Goal: Obtain resource: Obtain resource

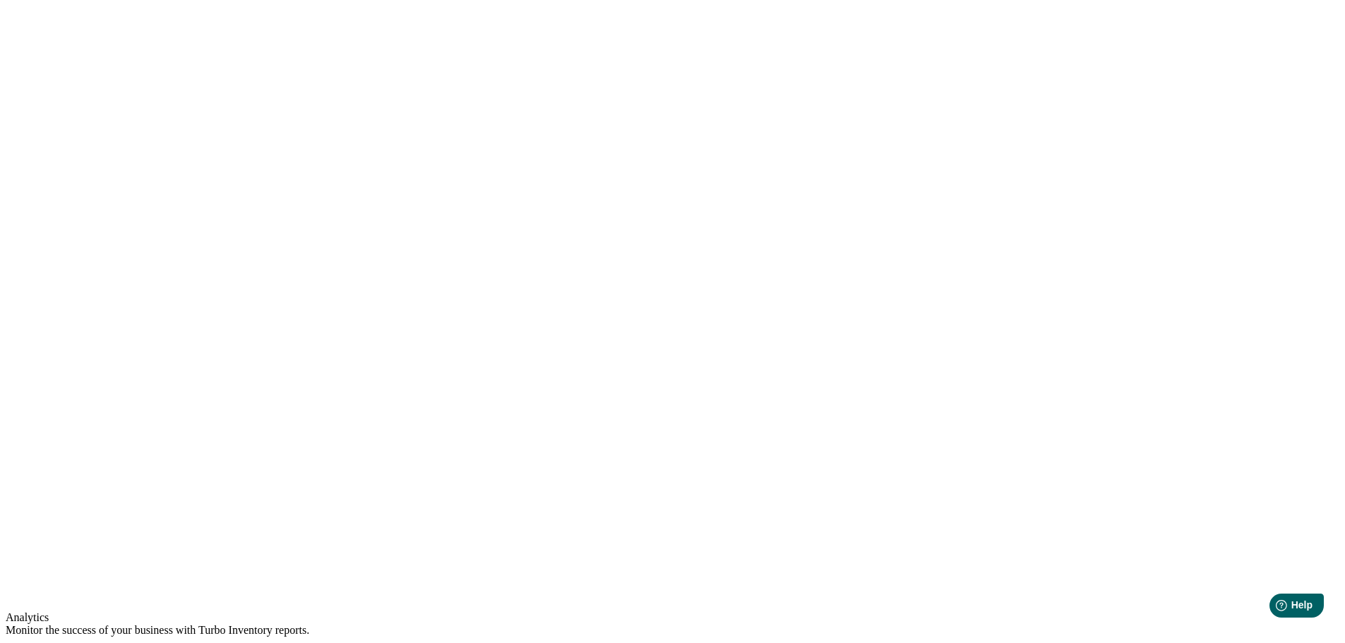
scroll to position [951, 0]
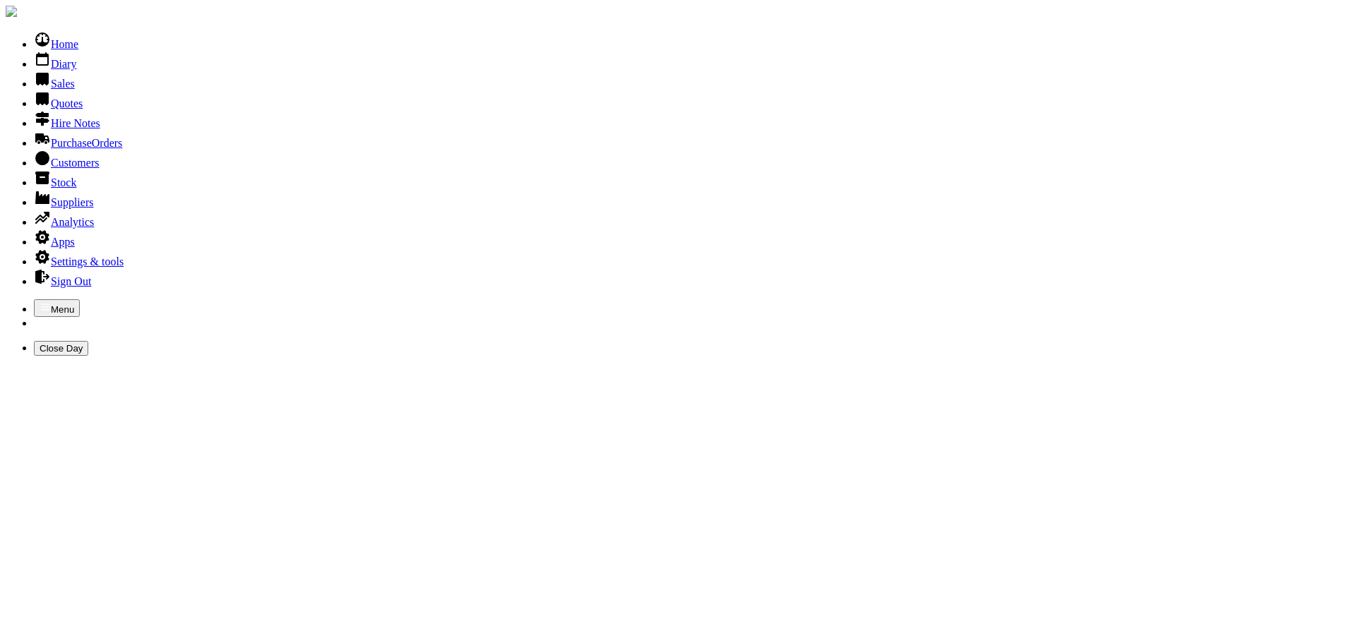
type input "[DATE]"
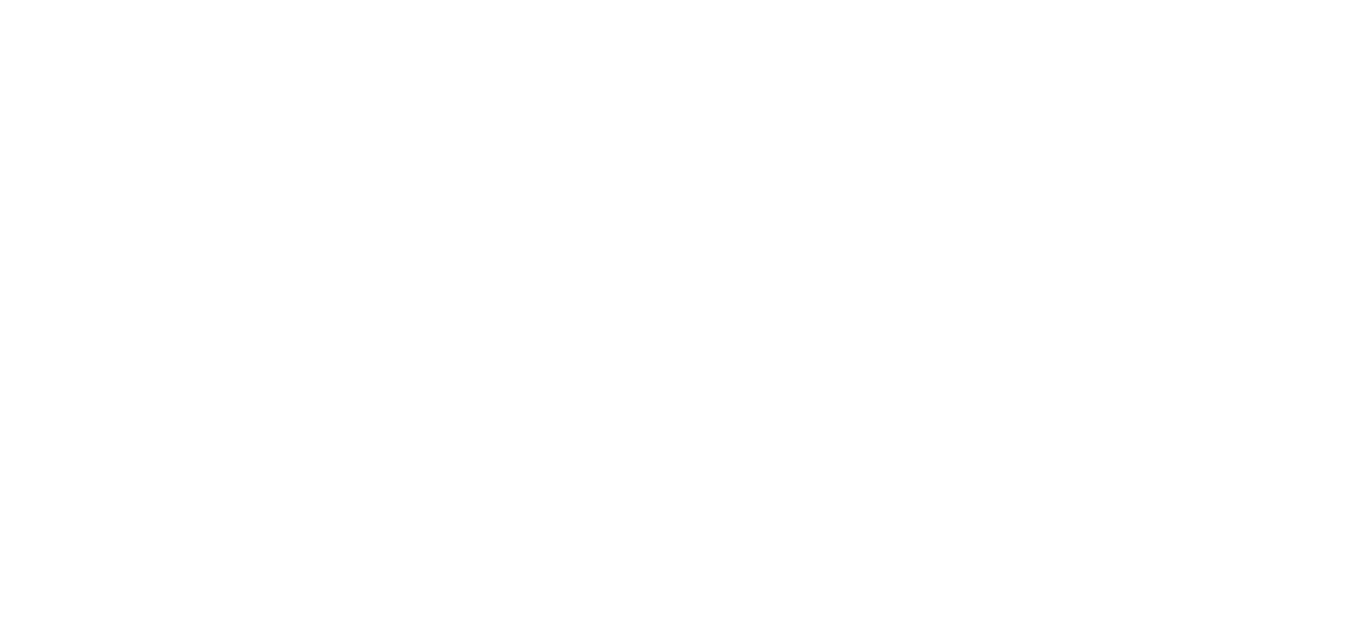
scroll to position [989, 0]
